Goal: Browse casually

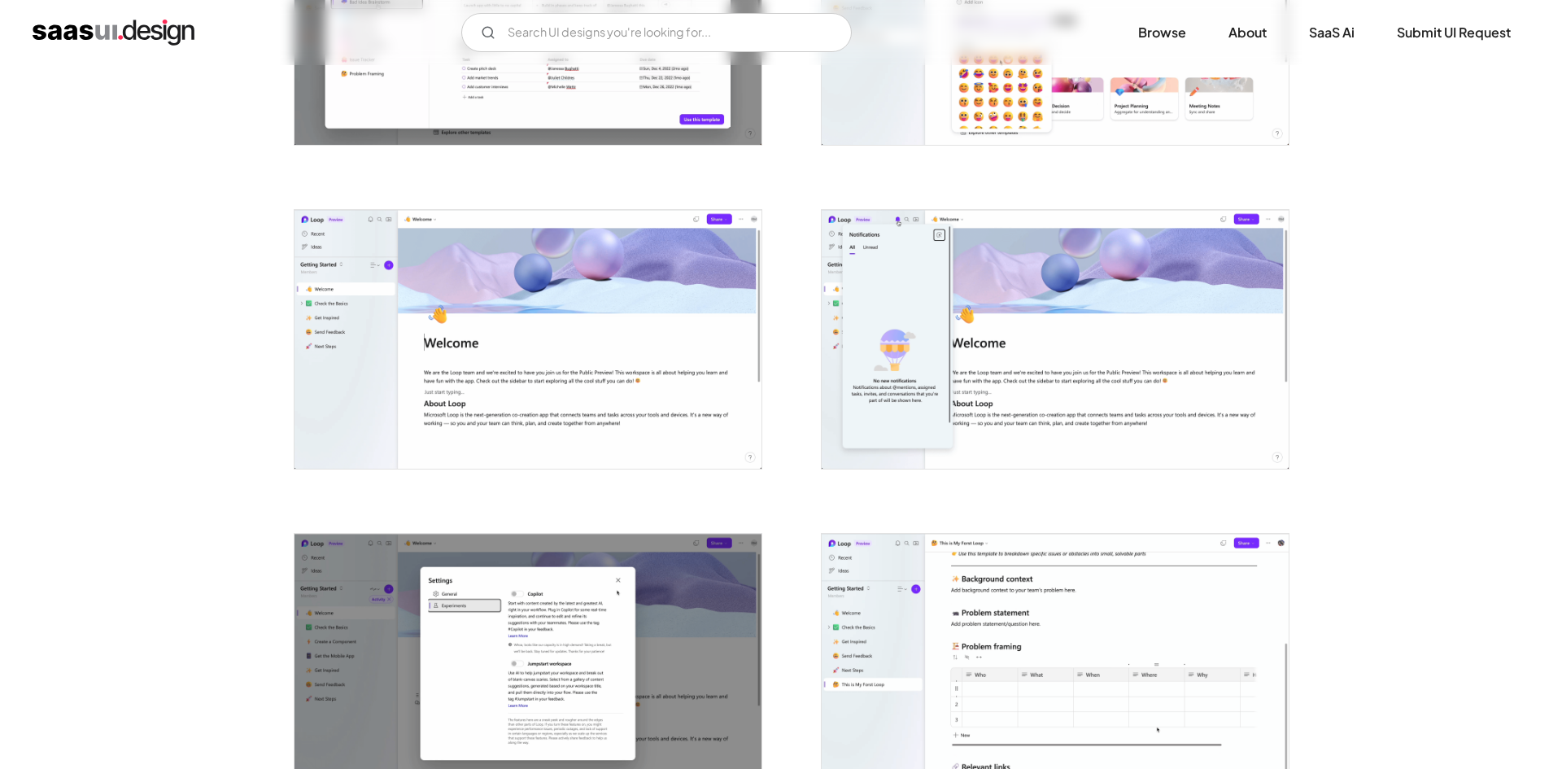
scroll to position [2196, 0]
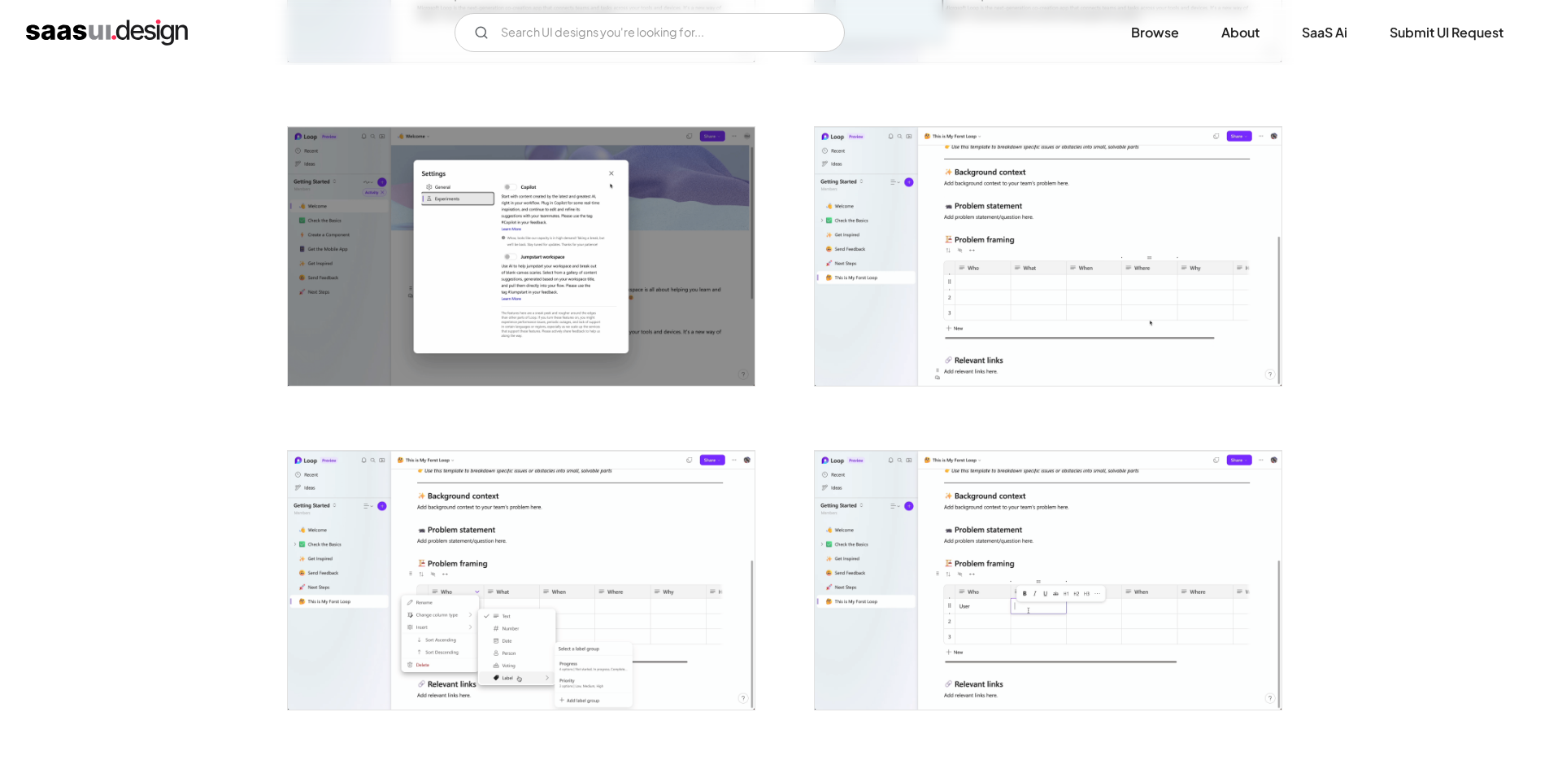
click at [501, 281] on img "open lightbox" at bounding box center [521, 256] width 467 height 259
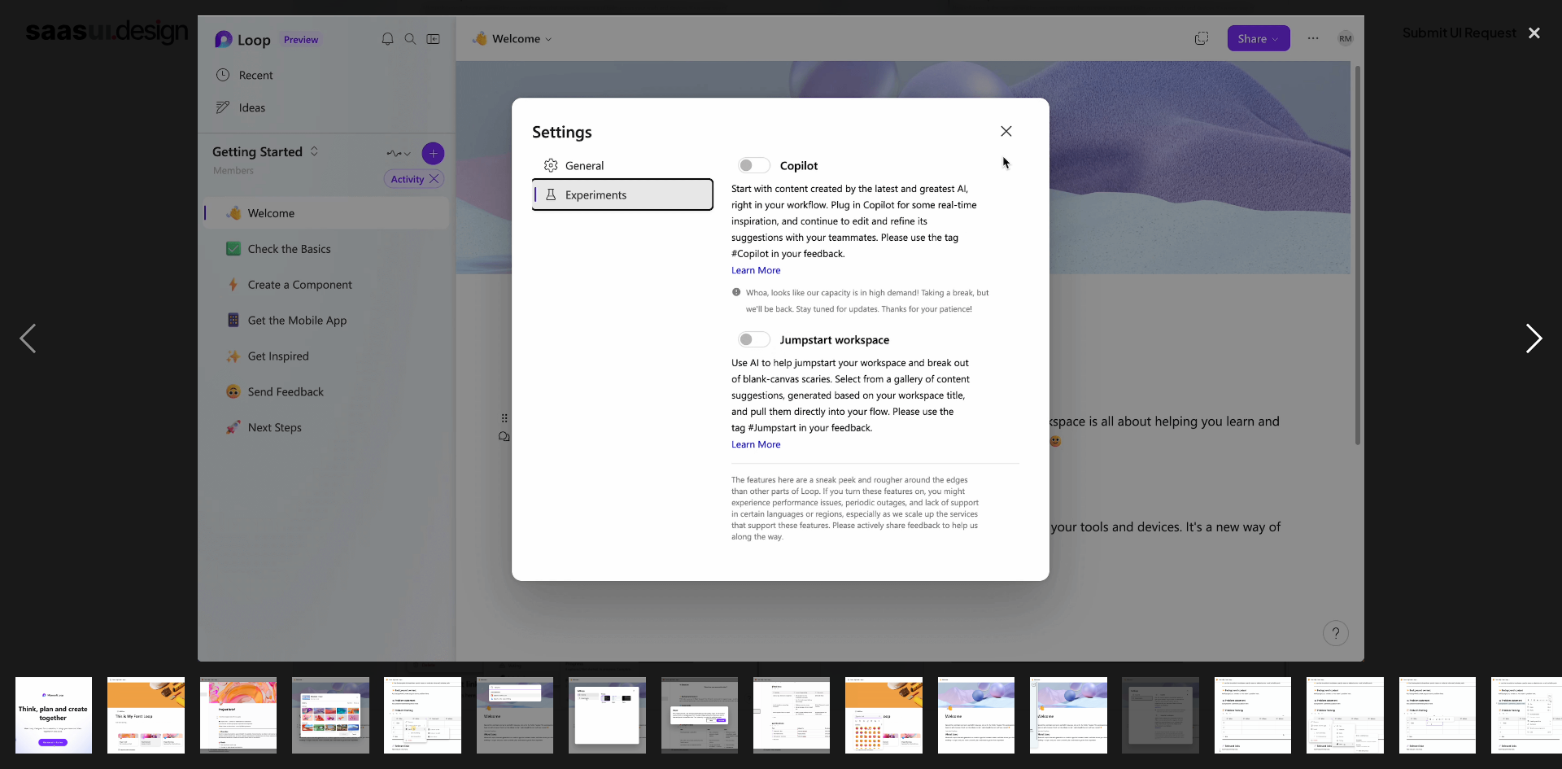
click at [1542, 340] on div "next image" at bounding box center [1533, 338] width 55 height 646
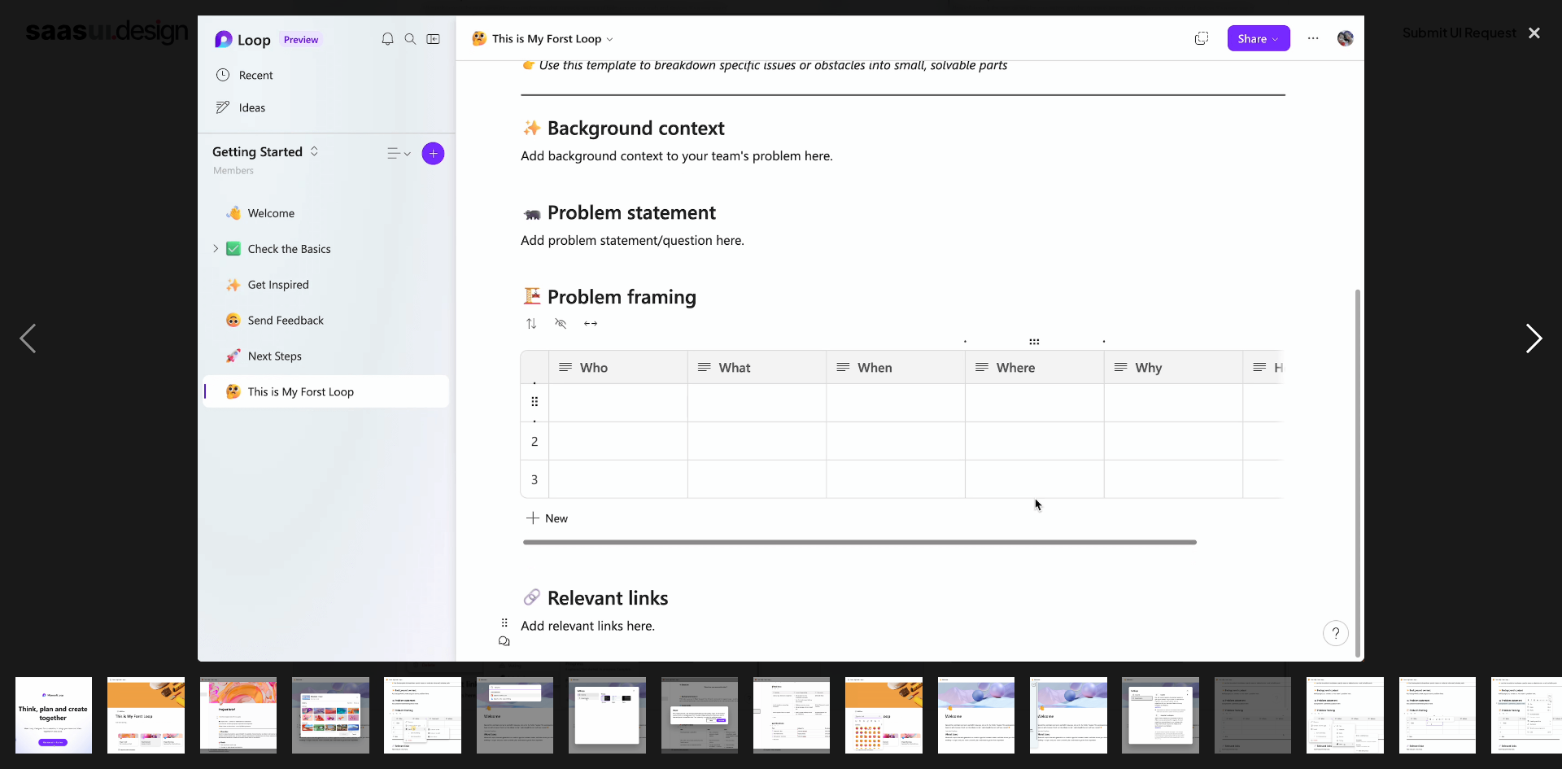
click at [1542, 340] on div "next image" at bounding box center [1533, 338] width 55 height 646
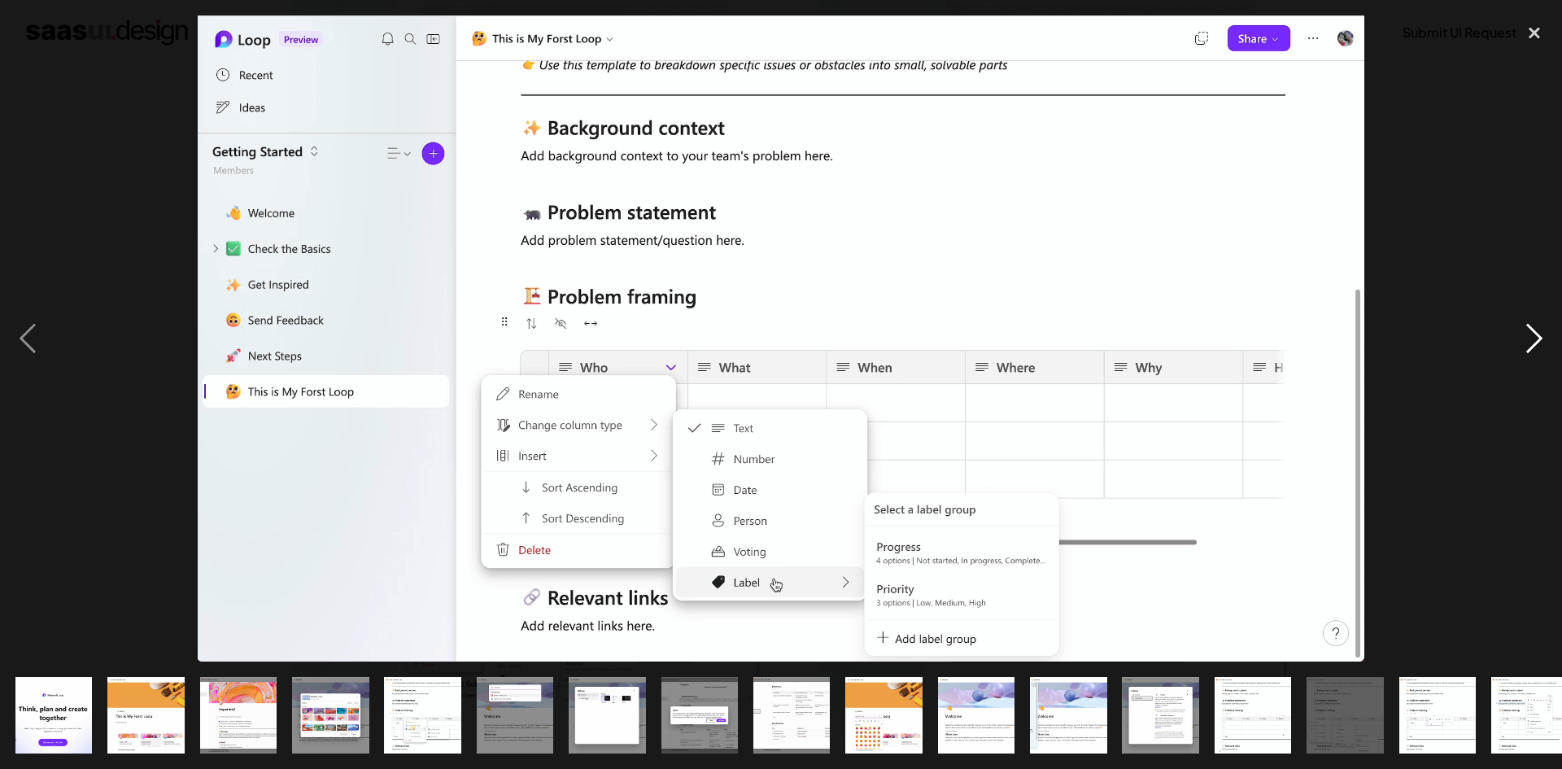
click at [1542, 340] on div "next image" at bounding box center [1533, 338] width 55 height 646
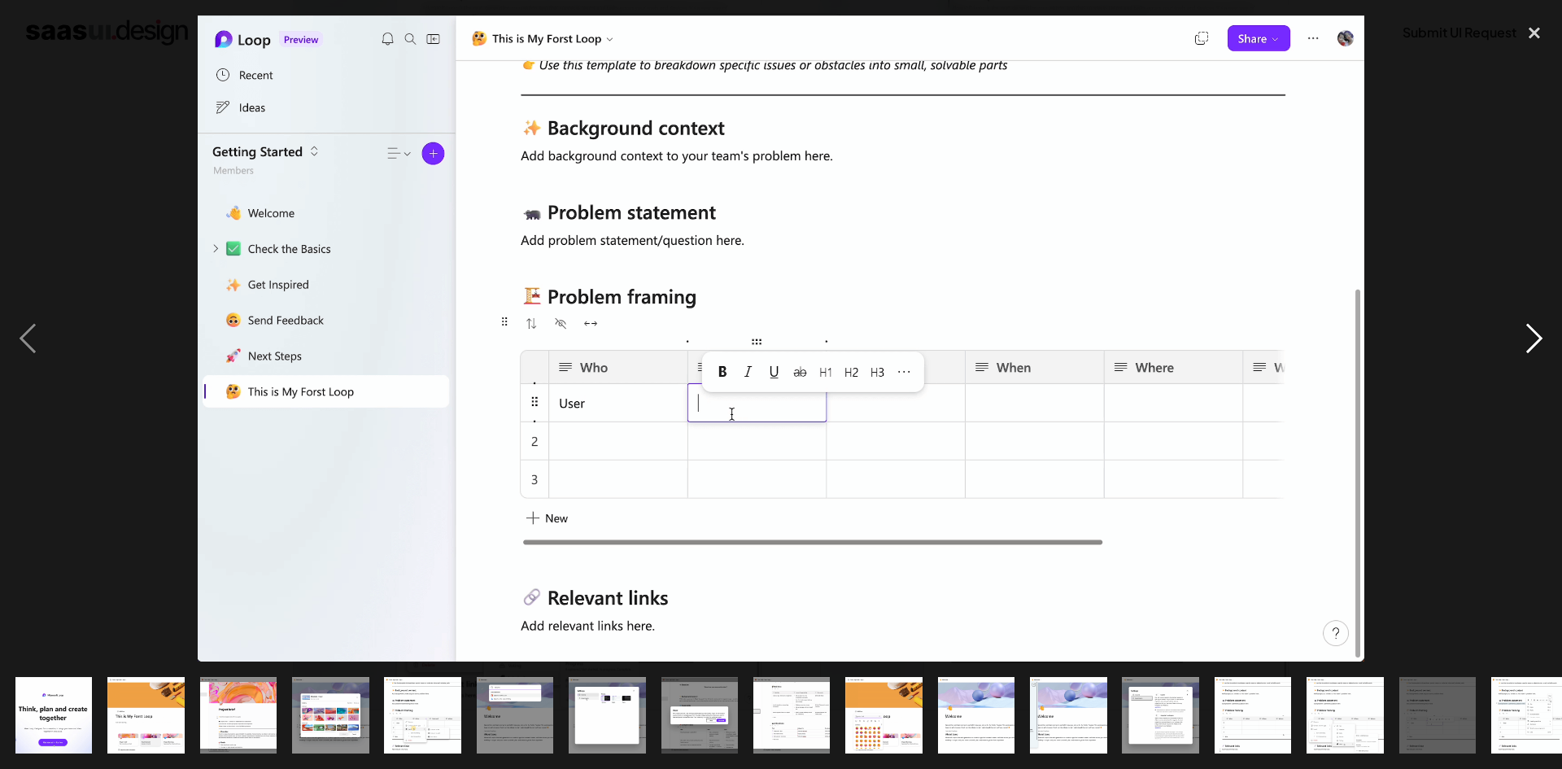
click at [1542, 340] on div "next image" at bounding box center [1533, 338] width 55 height 646
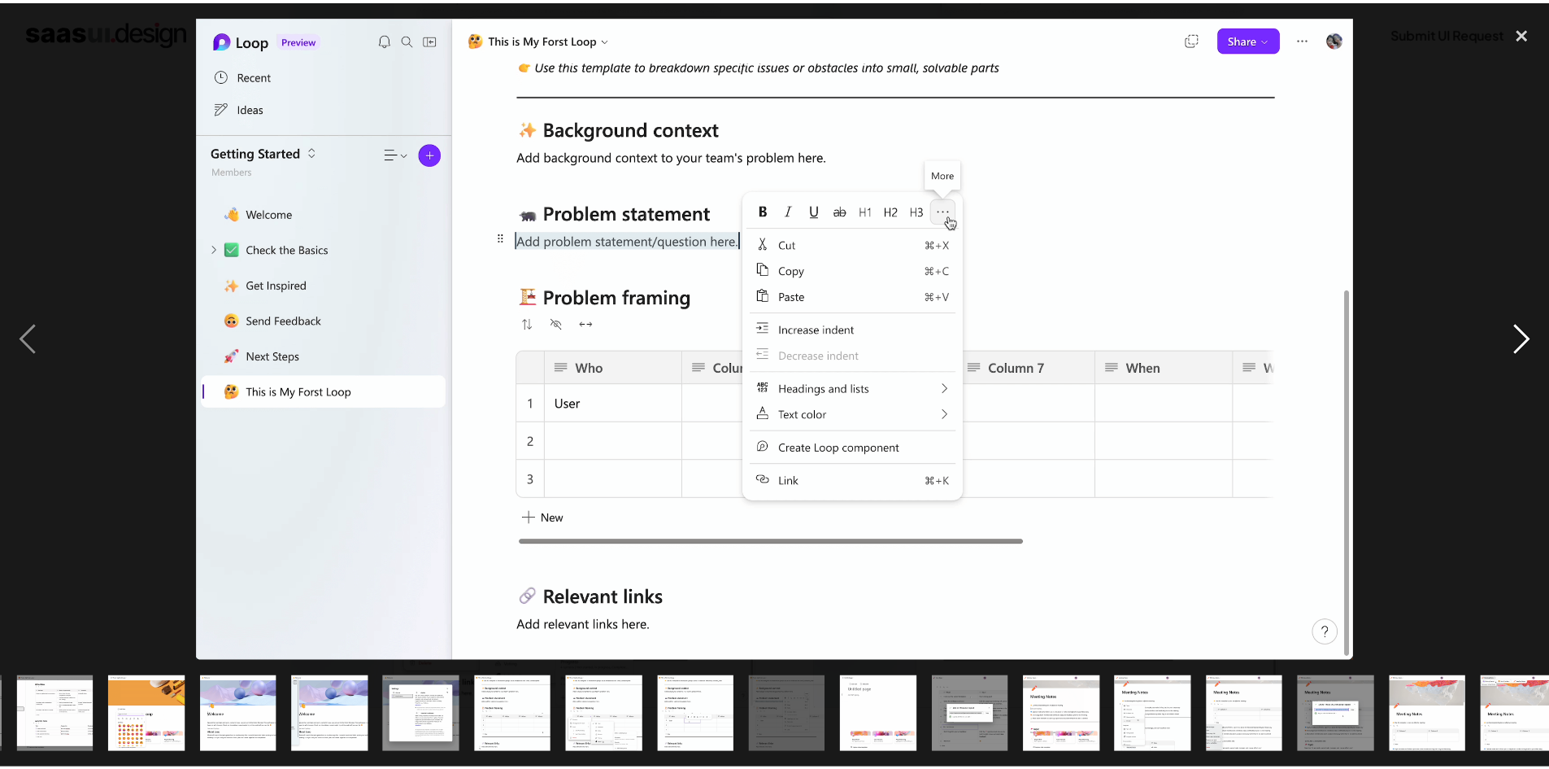
scroll to position [0, 759]
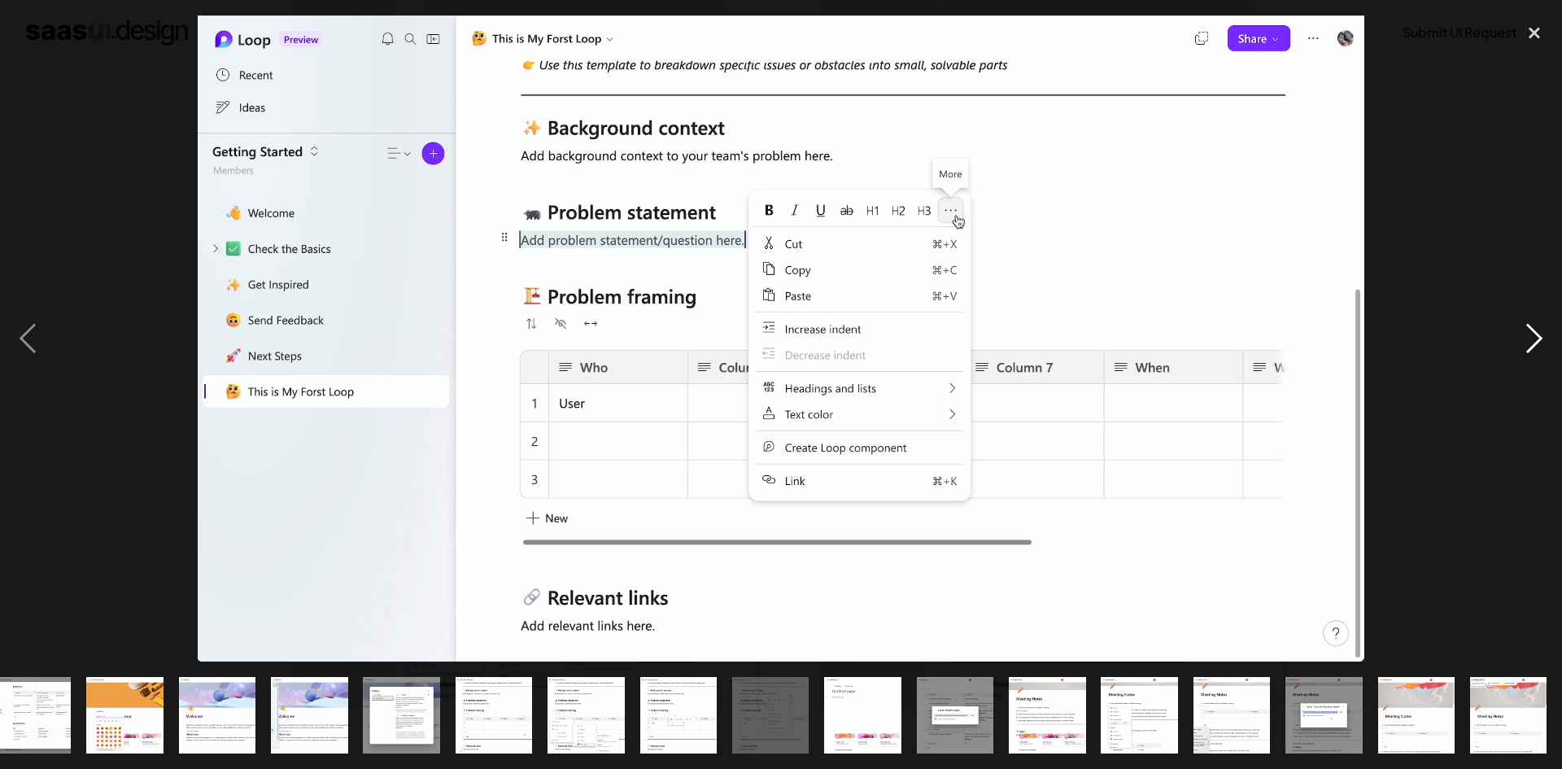
click at [1542, 340] on div "next image" at bounding box center [1533, 338] width 55 height 646
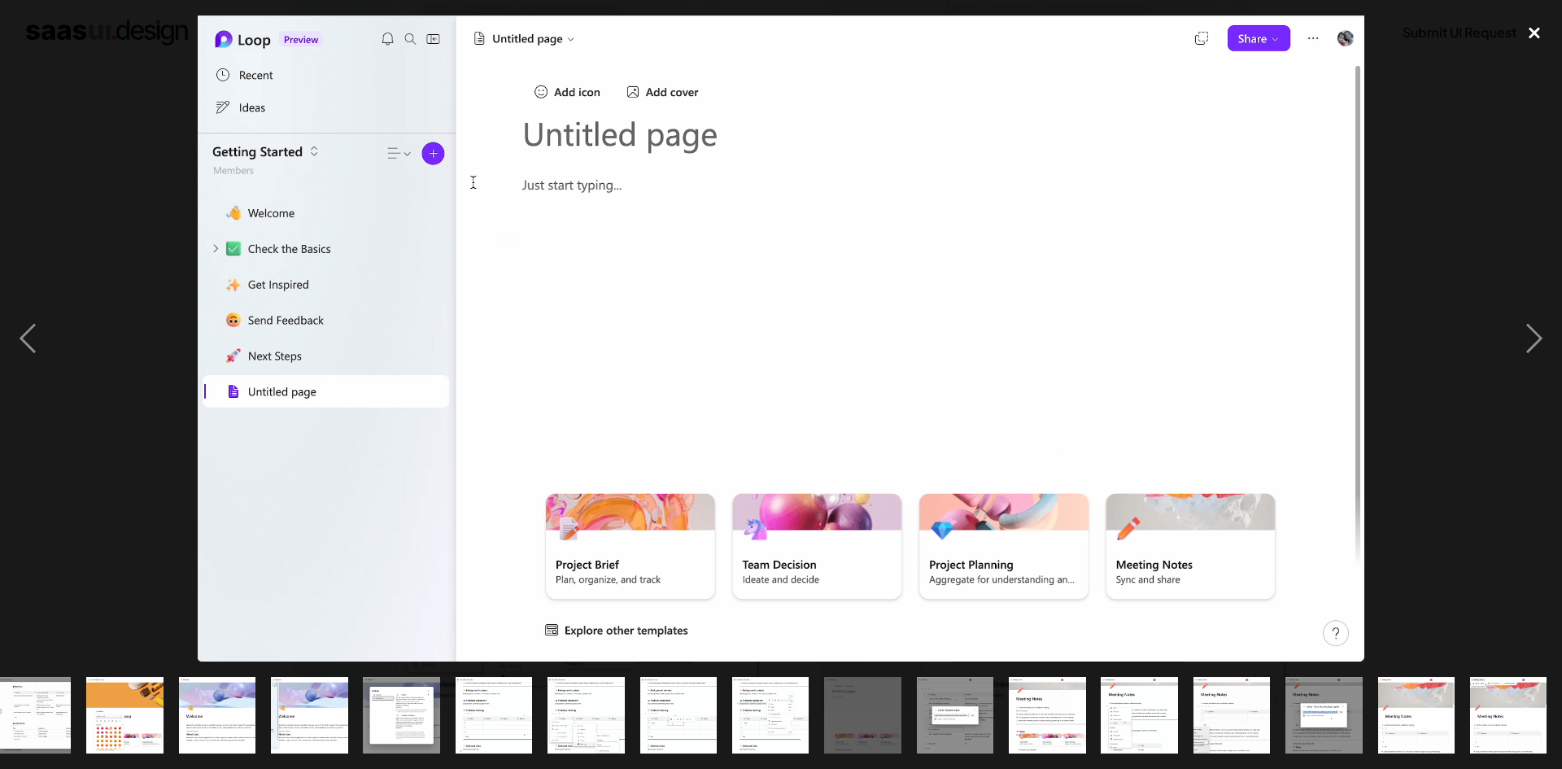
click at [1532, 35] on div "close lightbox" at bounding box center [1533, 33] width 55 height 36
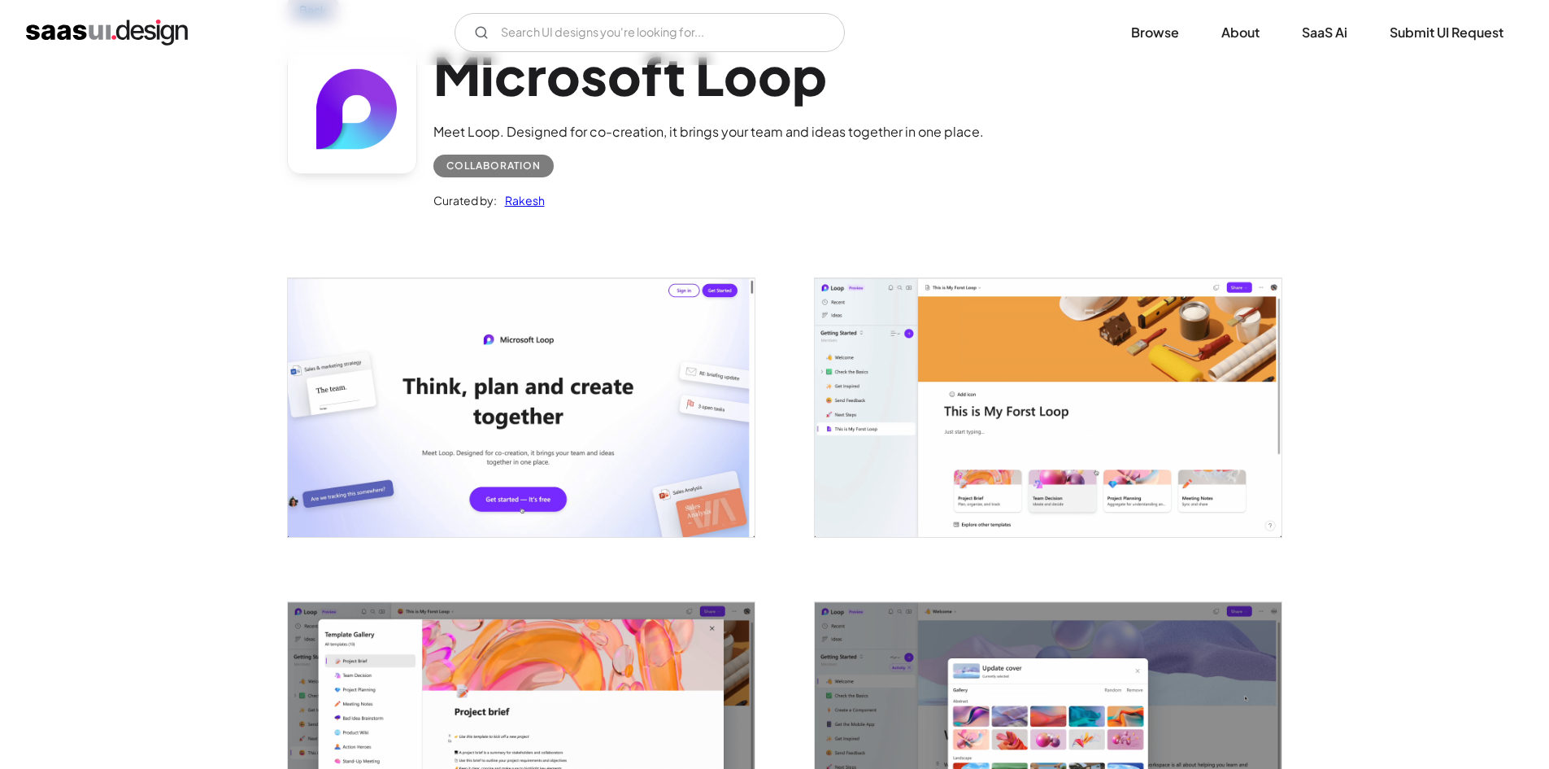
scroll to position [0, 0]
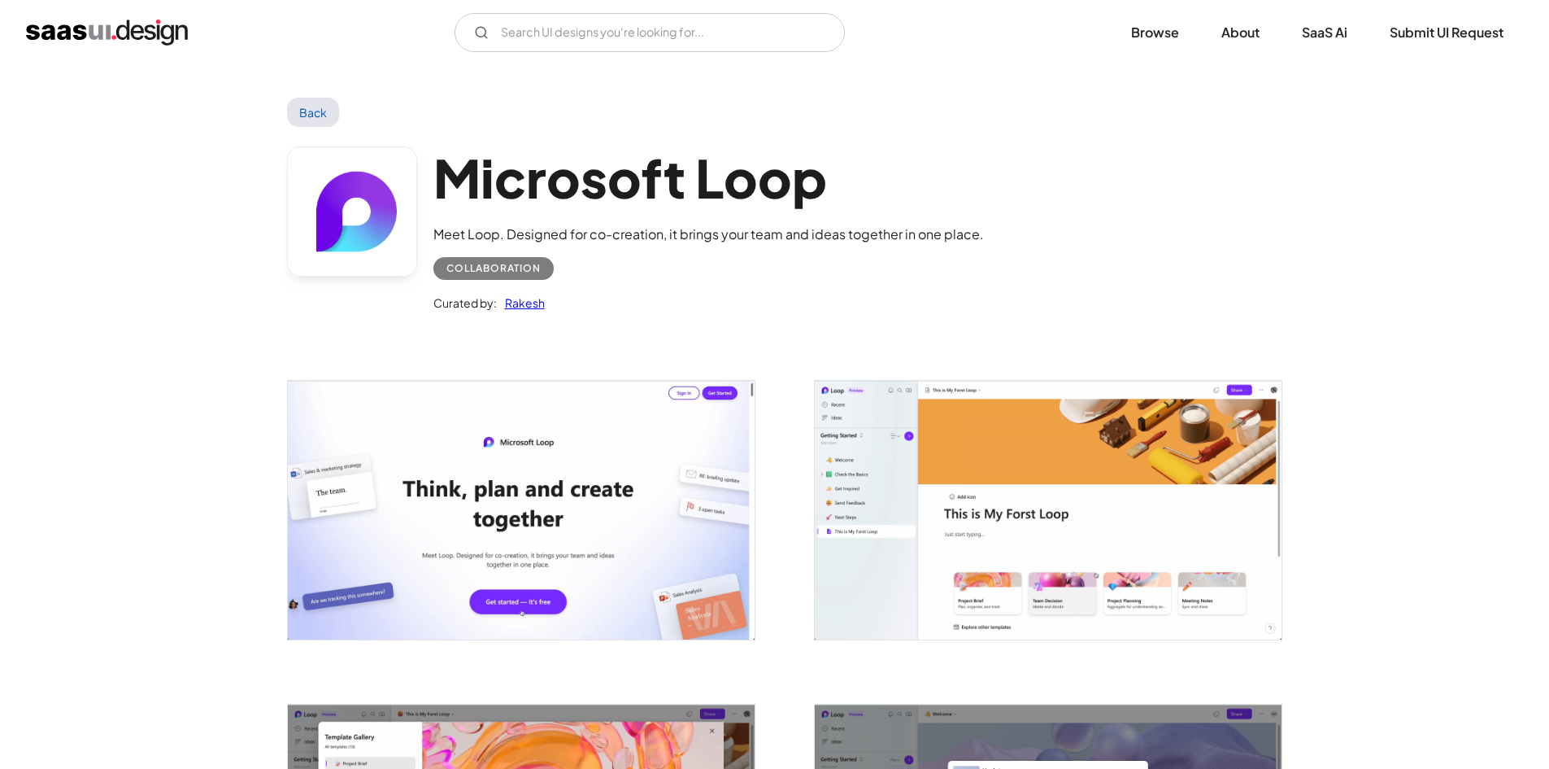
click at [1134, 477] on img "open lightbox" at bounding box center [1048, 510] width 467 height 259
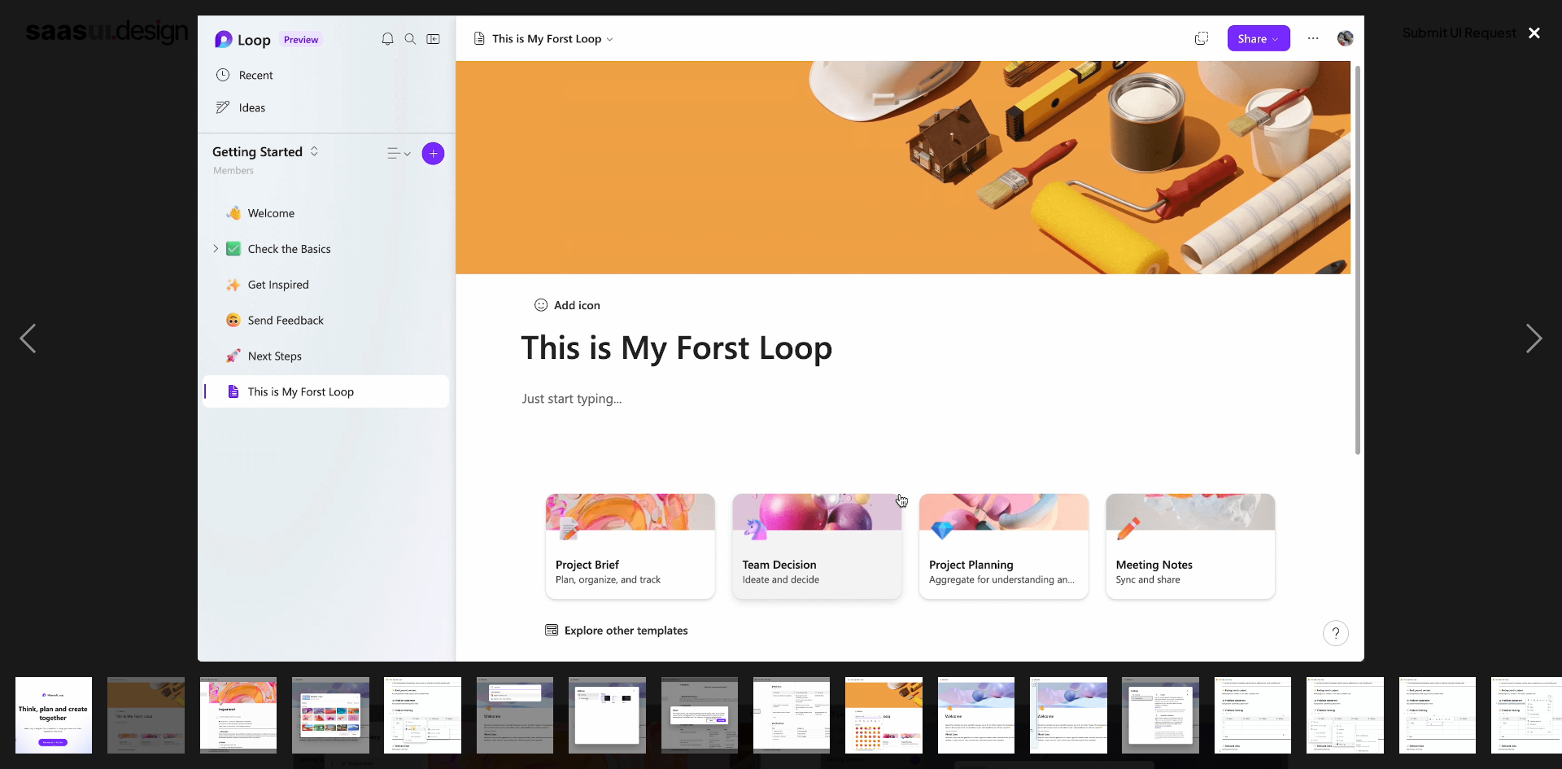
click at [1535, 28] on div "close lightbox" at bounding box center [1533, 33] width 55 height 36
